Goal: Check status: Check status

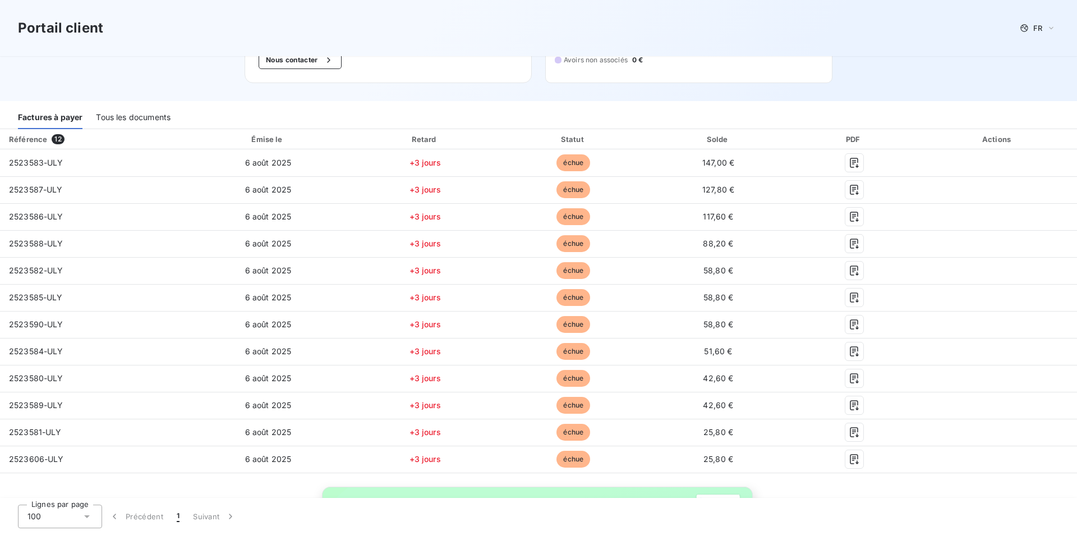
scroll to position [114, 0]
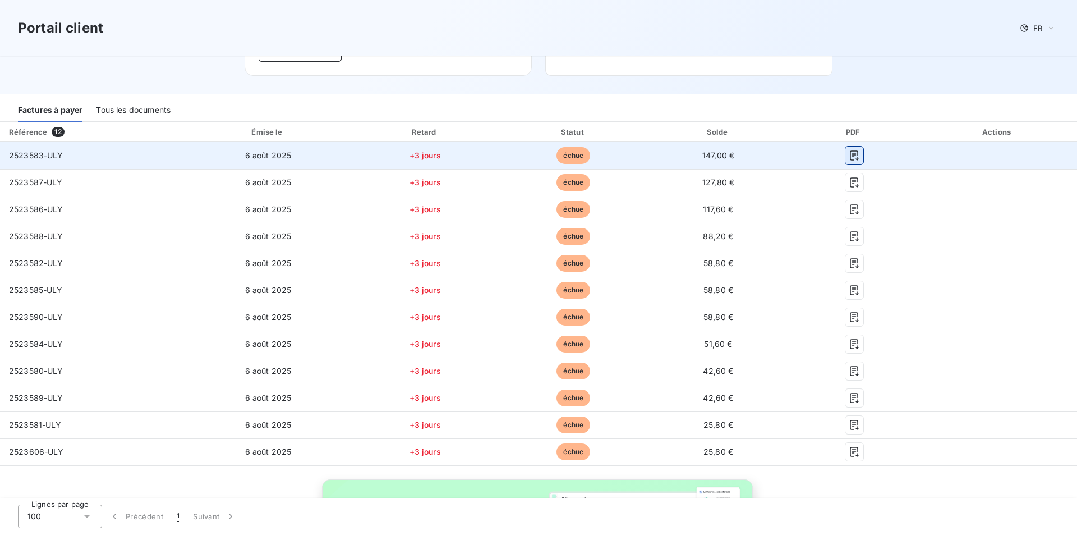
click at [860, 150] on icon "button" at bounding box center [854, 155] width 11 height 11
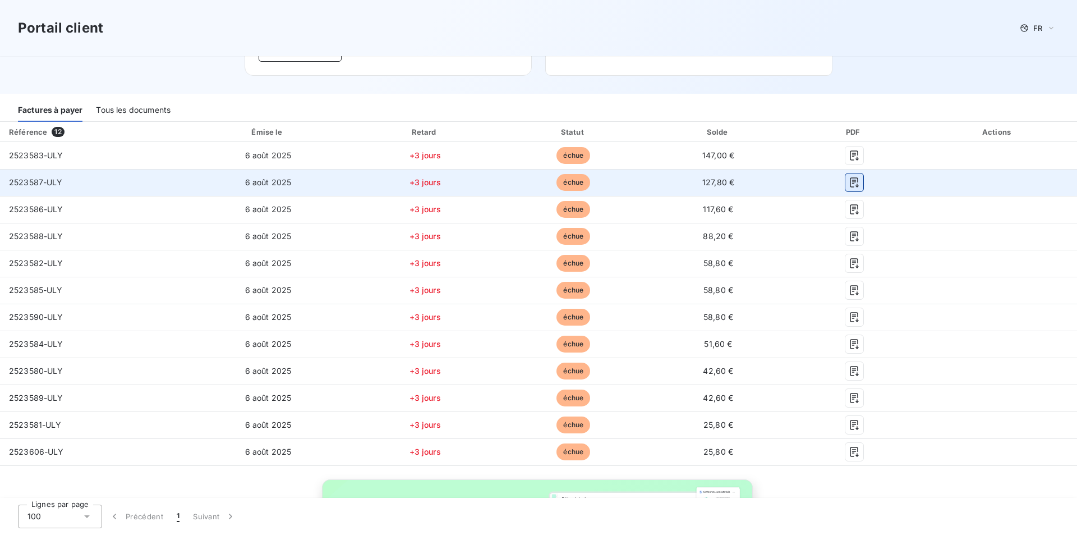
click at [858, 177] on icon "button" at bounding box center [854, 182] width 8 height 10
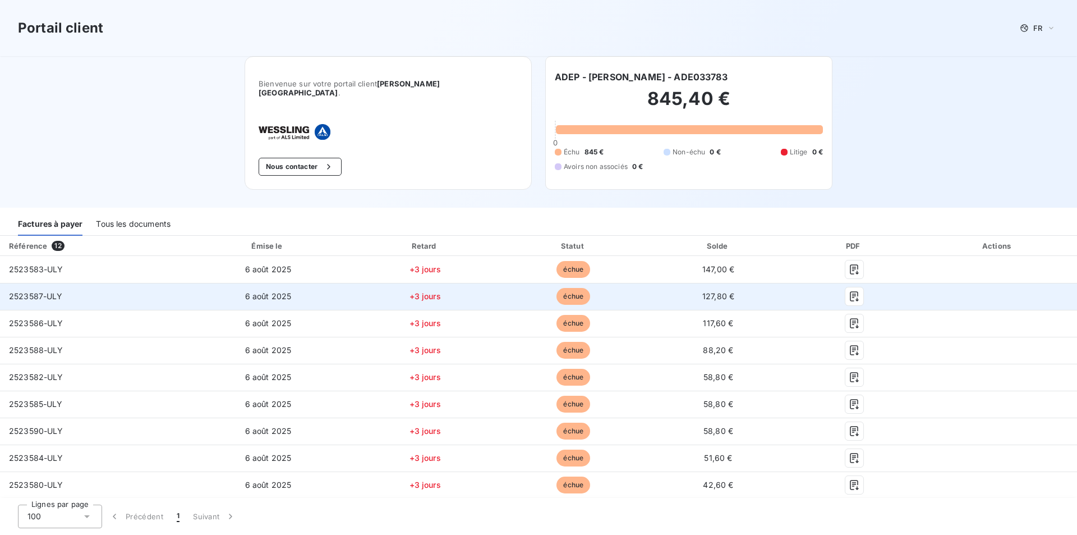
scroll to position [100, 0]
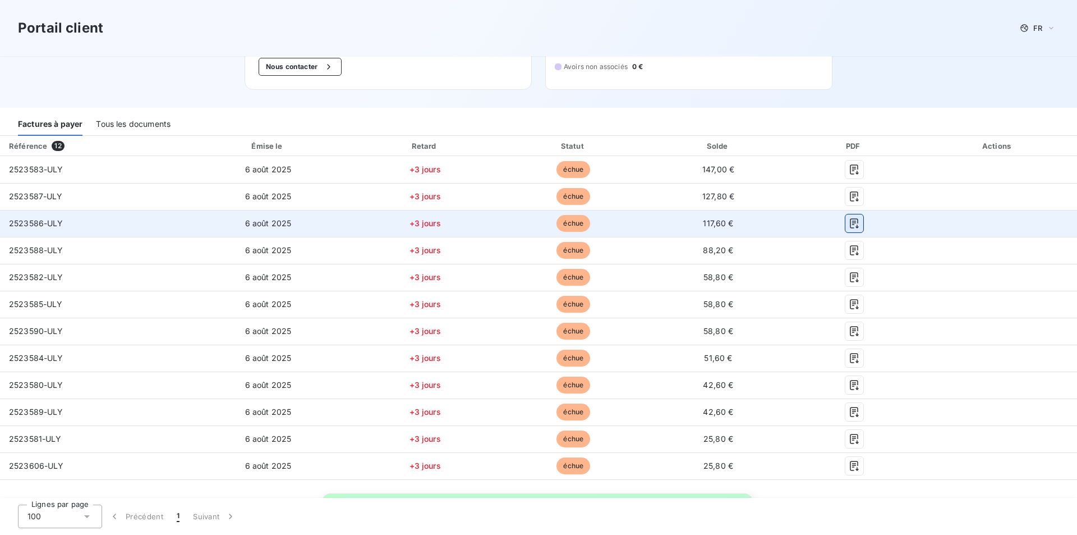
click at [863, 221] on button "button" at bounding box center [854, 223] width 18 height 18
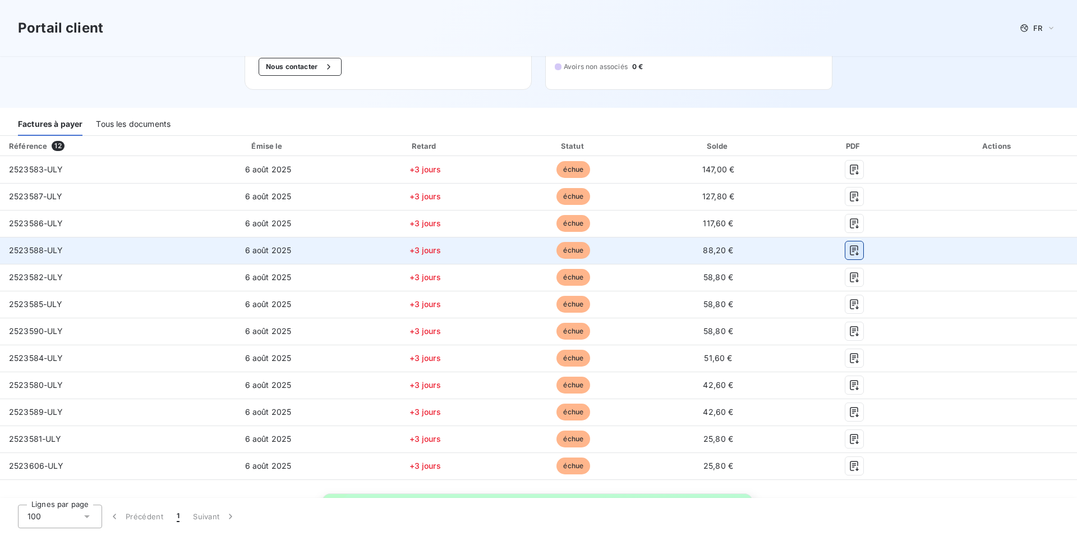
click at [860, 245] on icon "button" at bounding box center [854, 250] width 11 height 11
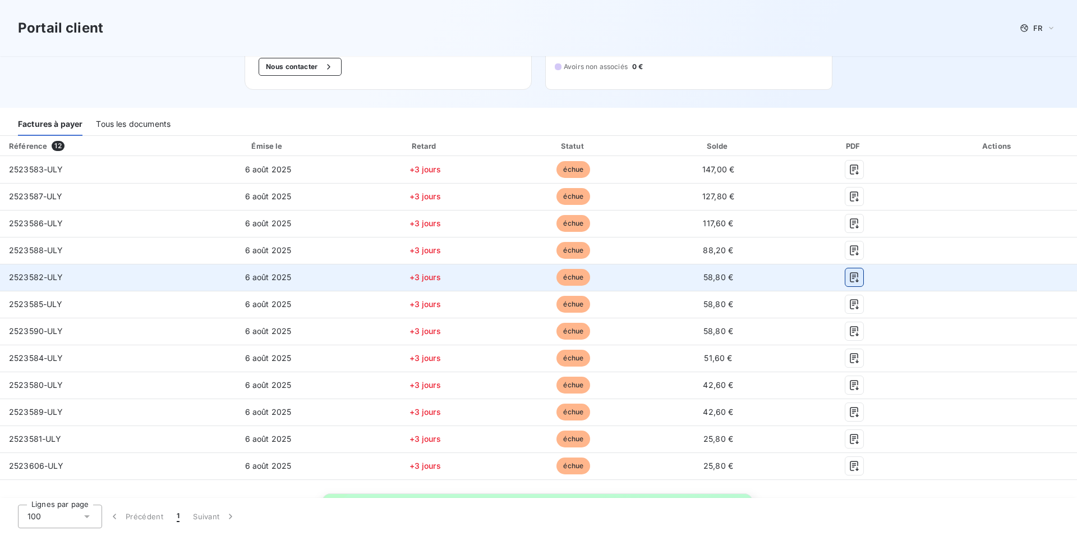
click at [860, 272] on icon "button" at bounding box center [854, 277] width 11 height 11
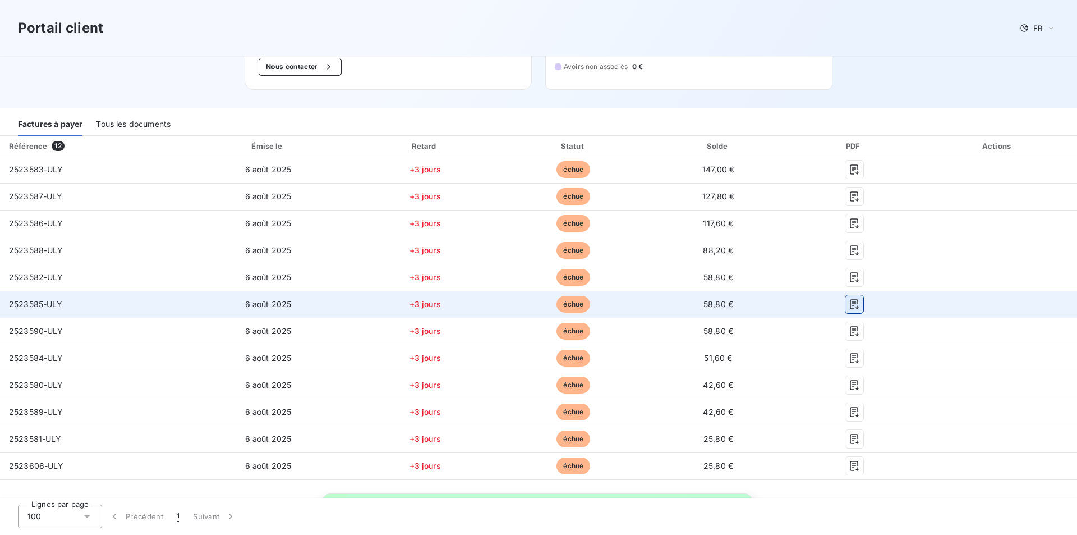
click at [858, 299] on icon "button" at bounding box center [854, 304] width 8 height 10
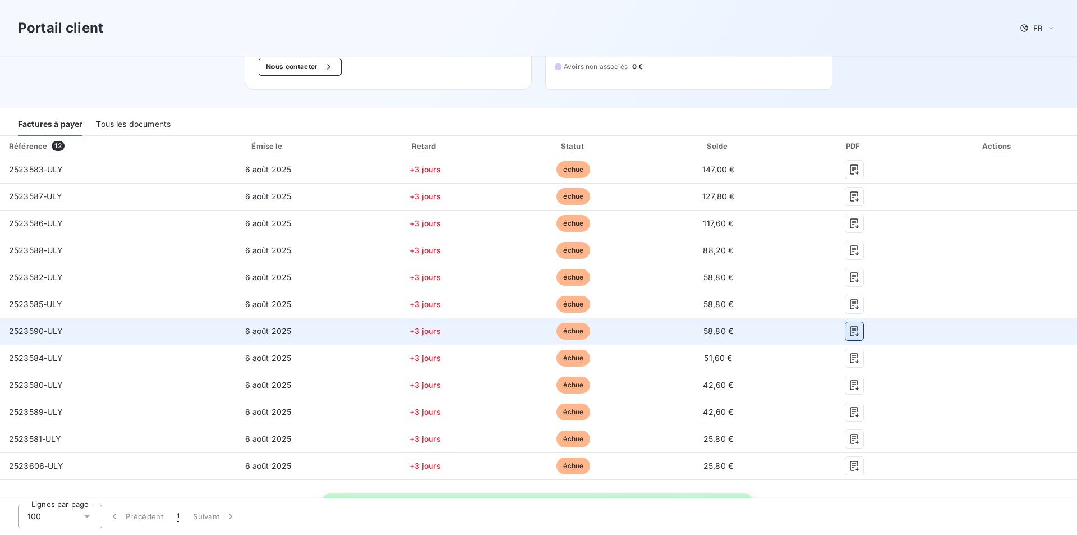
click at [860, 325] on icon "button" at bounding box center [854, 330] width 11 height 11
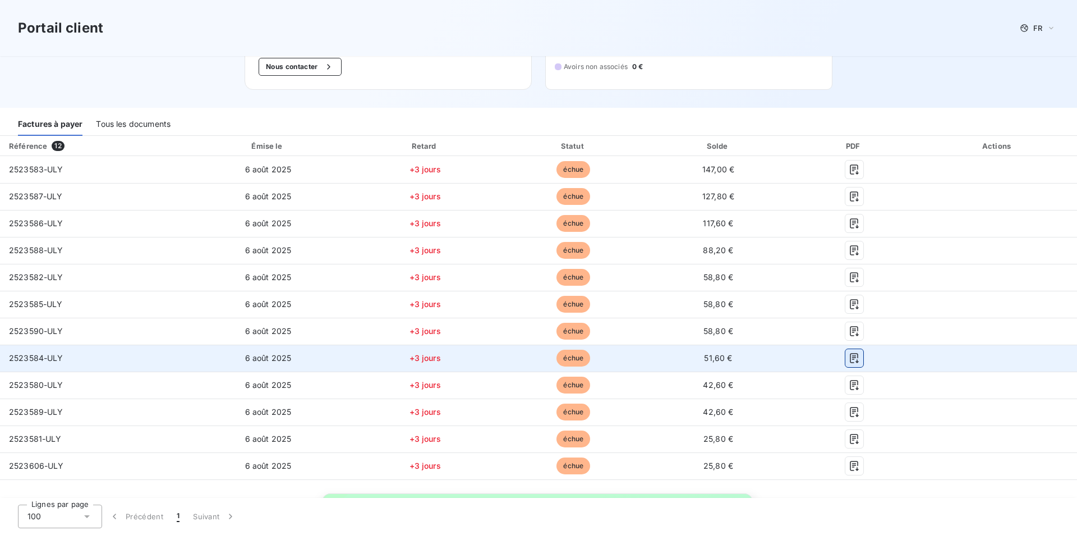
click at [860, 352] on icon "button" at bounding box center [854, 357] width 11 height 11
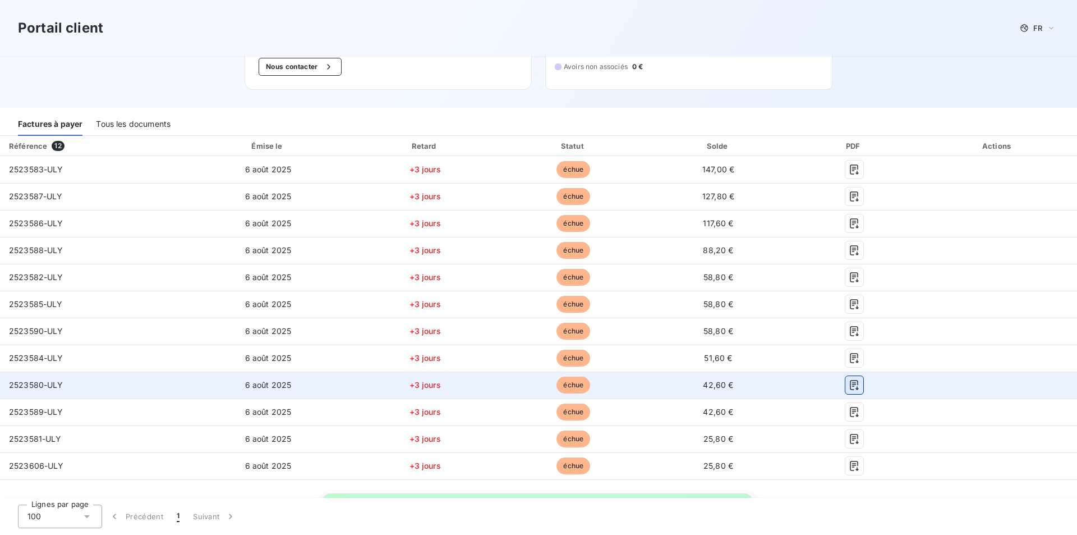
click at [860, 379] on icon "button" at bounding box center [854, 384] width 11 height 11
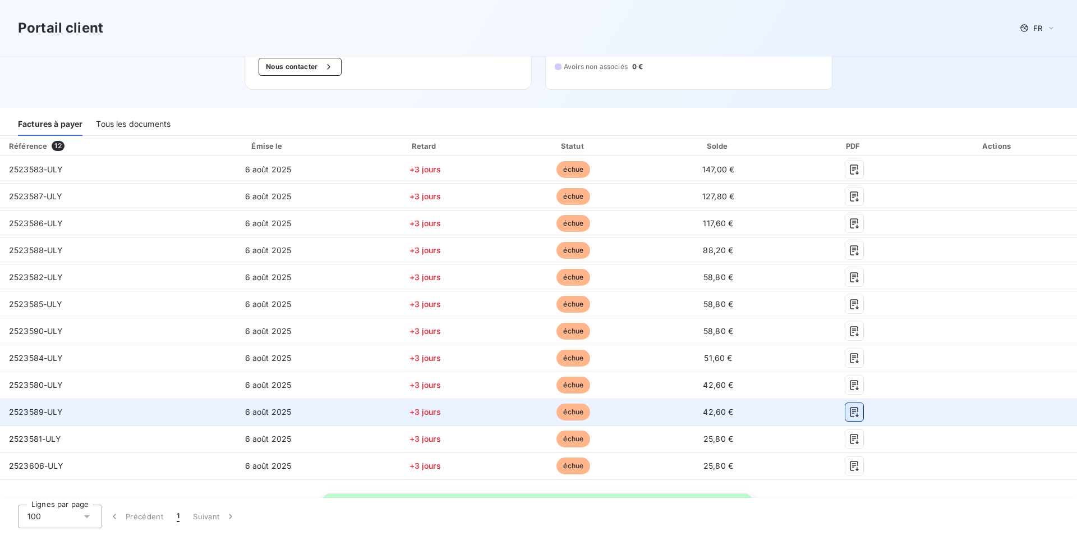
click at [860, 406] on icon "button" at bounding box center [854, 411] width 11 height 11
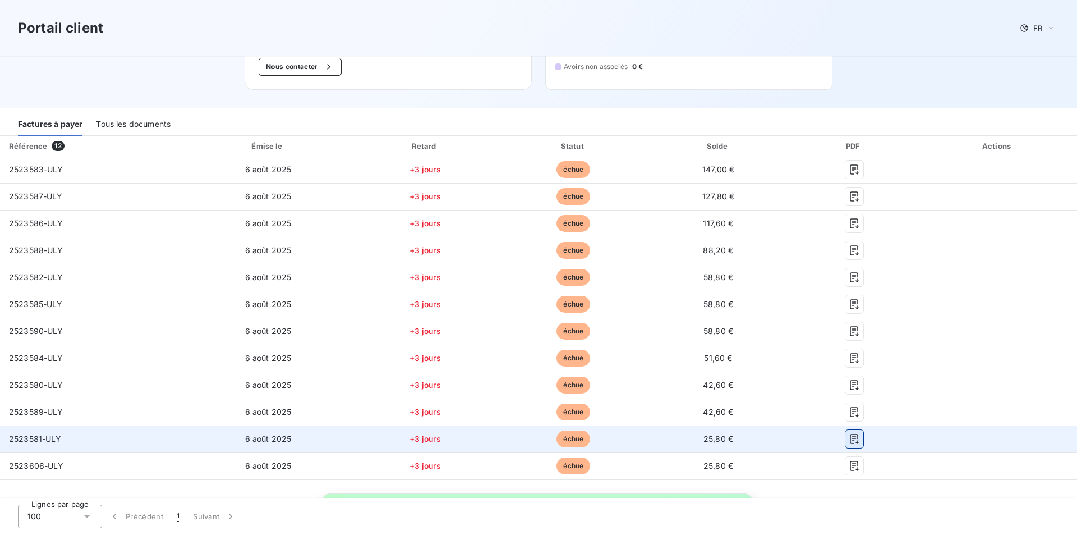
click at [860, 436] on icon "button" at bounding box center [854, 438] width 11 height 11
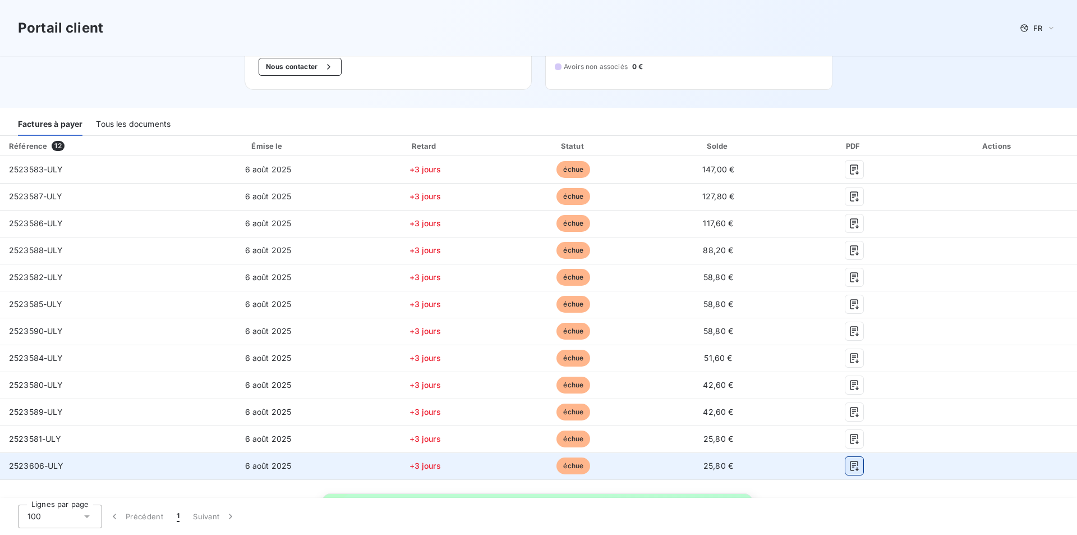
click at [863, 457] on button "button" at bounding box center [854, 466] width 18 height 18
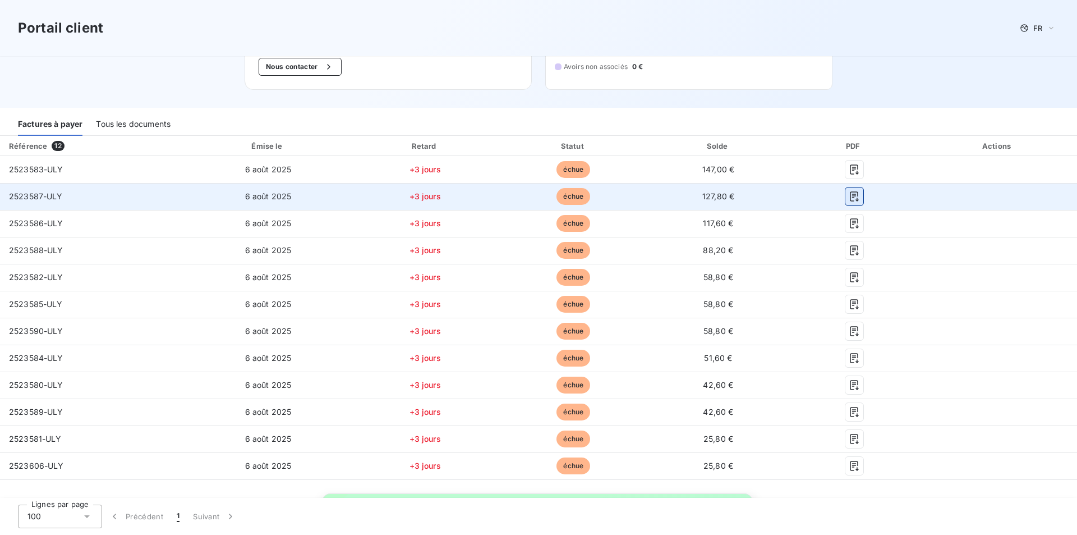
click at [858, 191] on icon "button" at bounding box center [854, 196] width 8 height 10
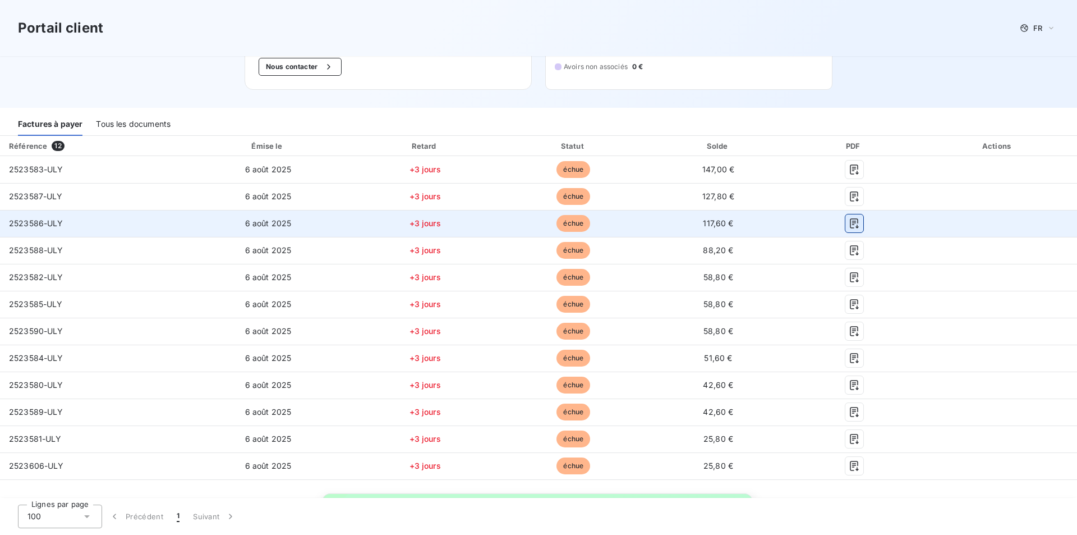
click at [860, 218] on icon "button" at bounding box center [854, 223] width 11 height 11
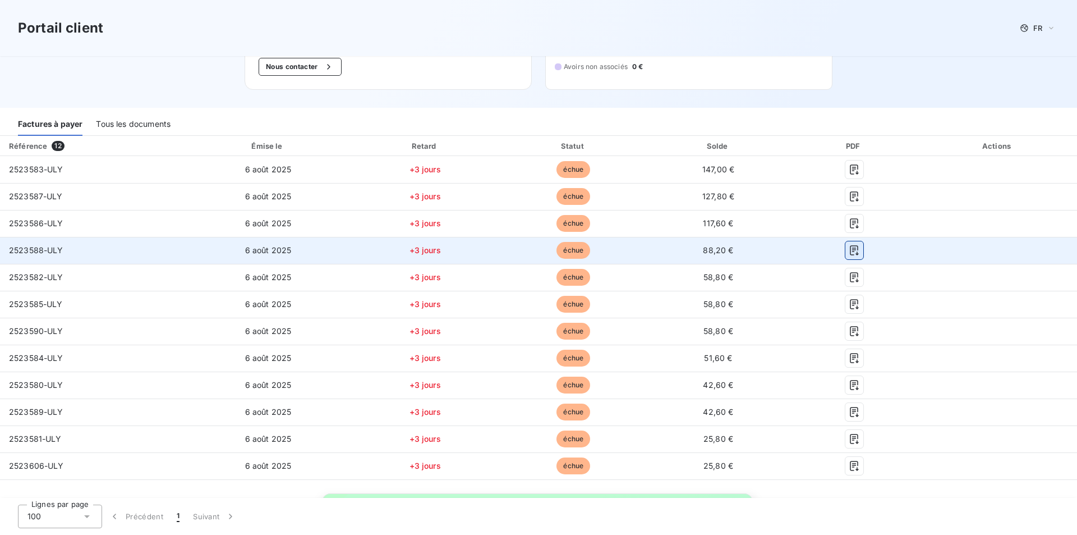
click at [860, 245] on icon "button" at bounding box center [854, 250] width 11 height 11
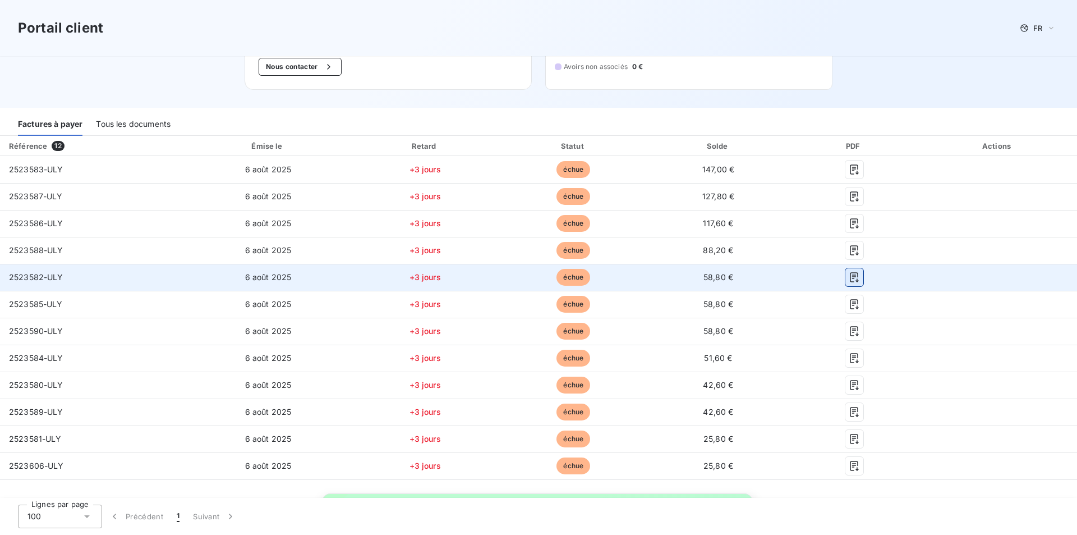
click at [860, 272] on icon "button" at bounding box center [854, 277] width 11 height 11
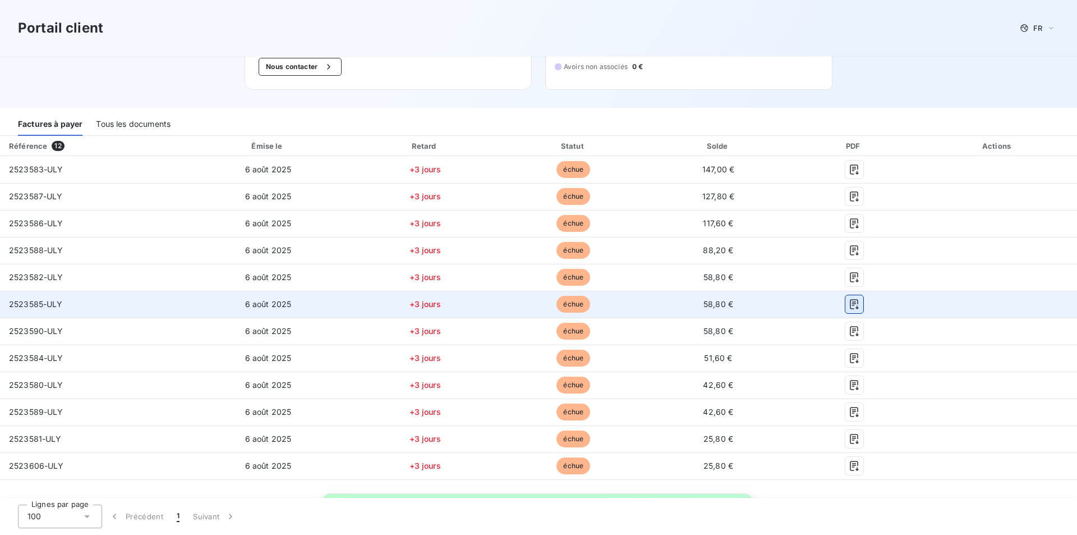
click at [860, 298] on icon "button" at bounding box center [854, 303] width 11 height 11
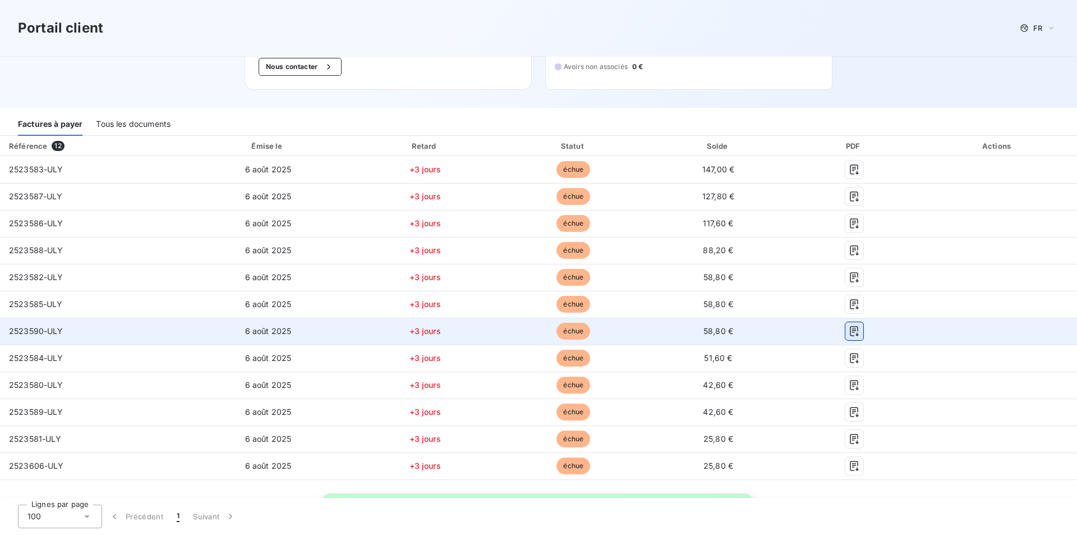
click at [858, 328] on icon "button" at bounding box center [854, 331] width 8 height 10
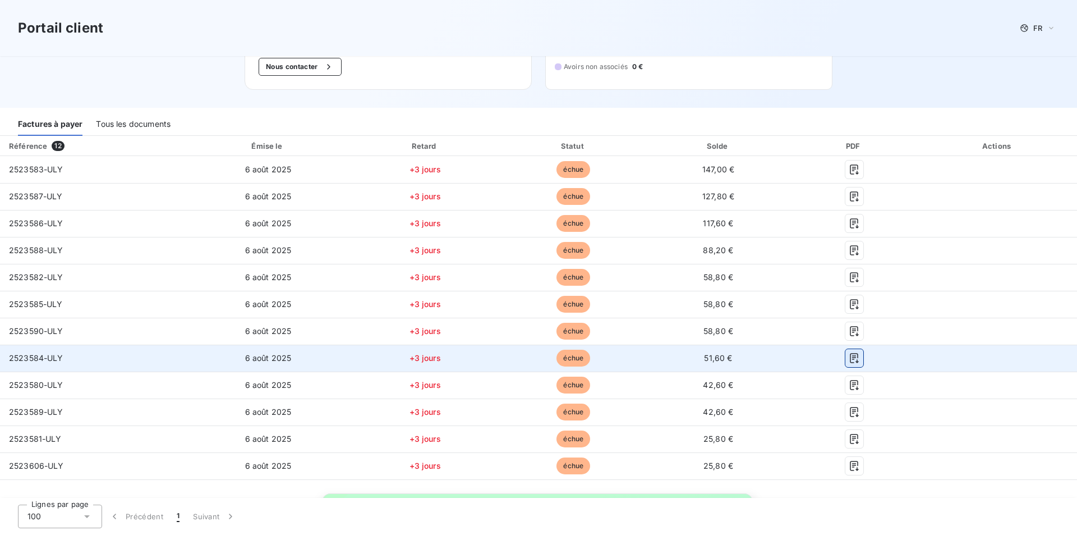
click at [863, 349] on button "button" at bounding box center [854, 358] width 18 height 18
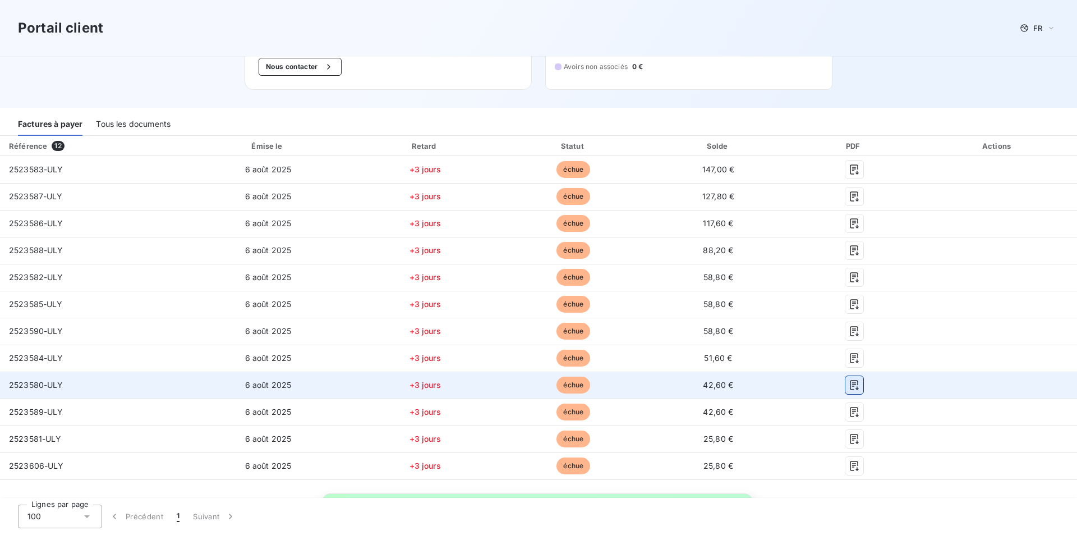
click at [858, 380] on icon "button" at bounding box center [854, 385] width 8 height 10
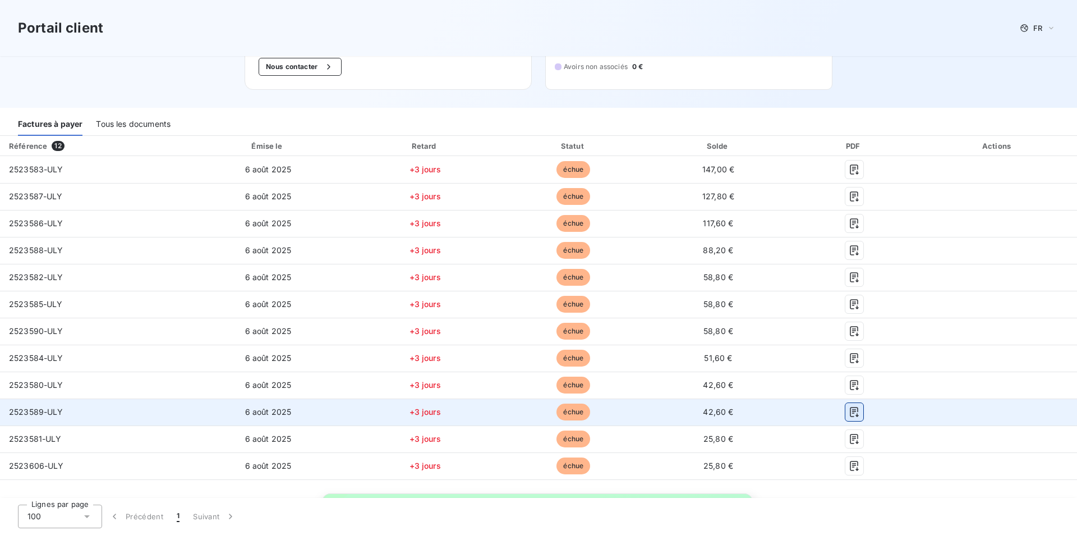
click at [860, 407] on icon "button" at bounding box center [854, 411] width 11 height 11
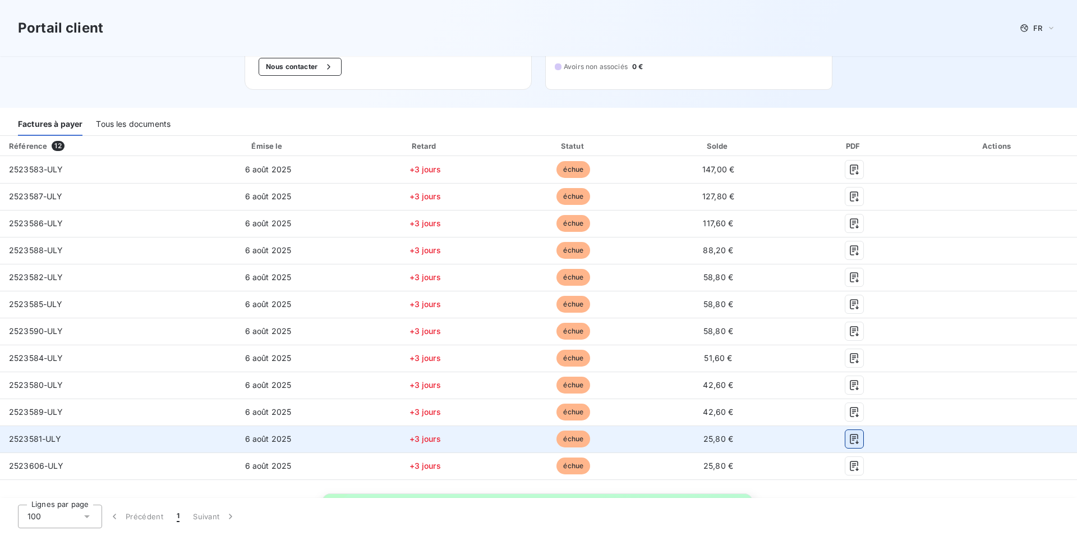
click at [860, 433] on icon "button" at bounding box center [854, 438] width 11 height 11
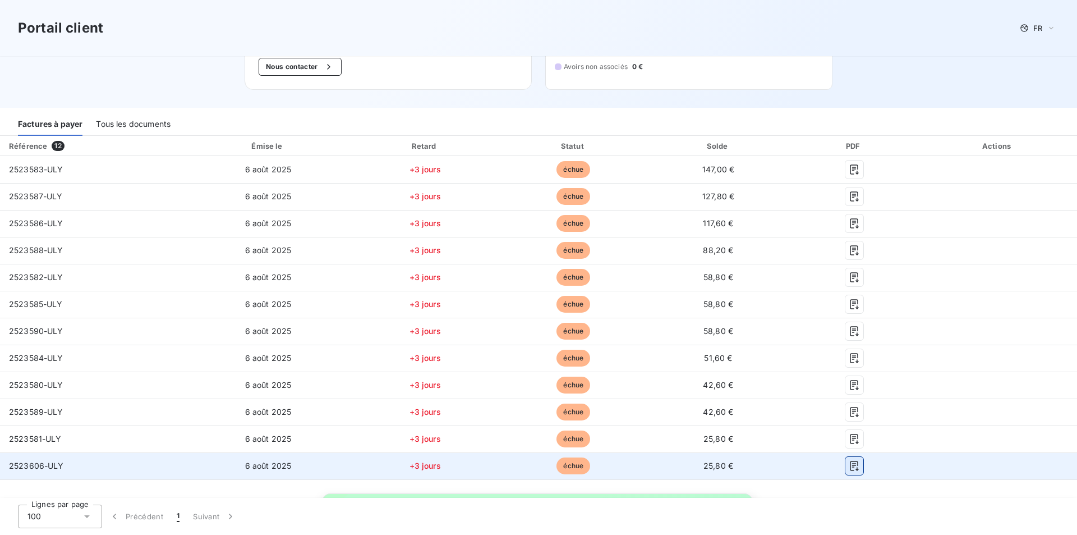
click at [863, 465] on button "button" at bounding box center [854, 466] width 18 height 18
